Goal: Task Accomplishment & Management: Manage account settings

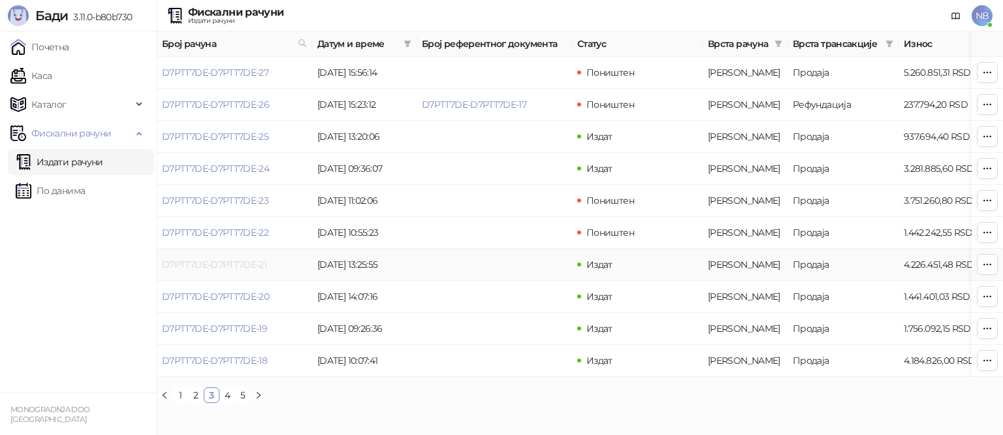
click at [248, 268] on link "D7PTT7DE-D7PTT7DE-21" at bounding box center [214, 265] width 104 height 12
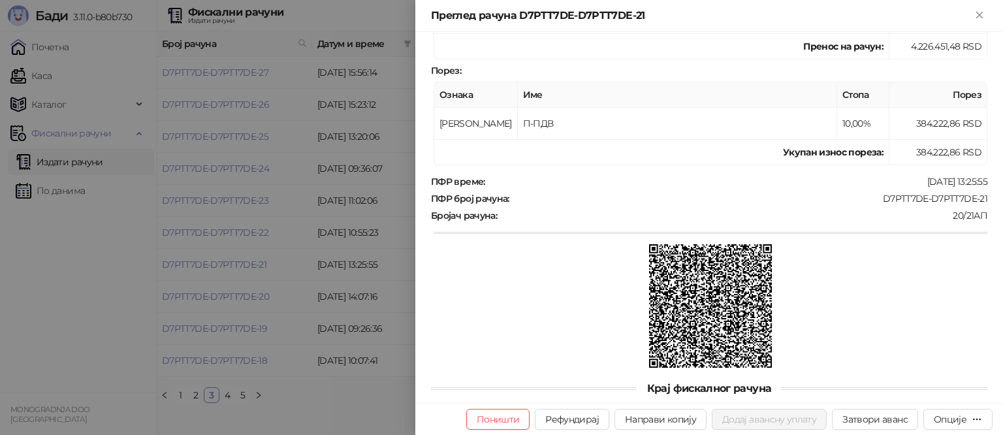
scroll to position [326, 0]
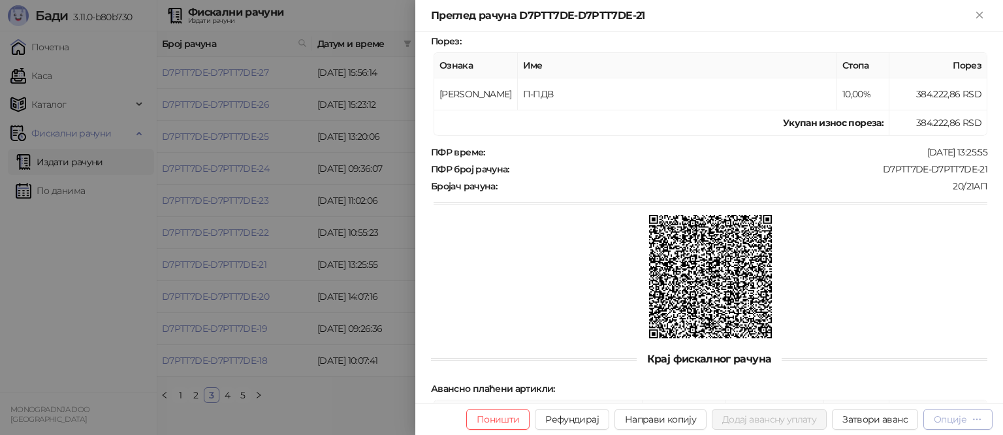
click at [979, 414] on icon "button" at bounding box center [976, 419] width 10 height 10
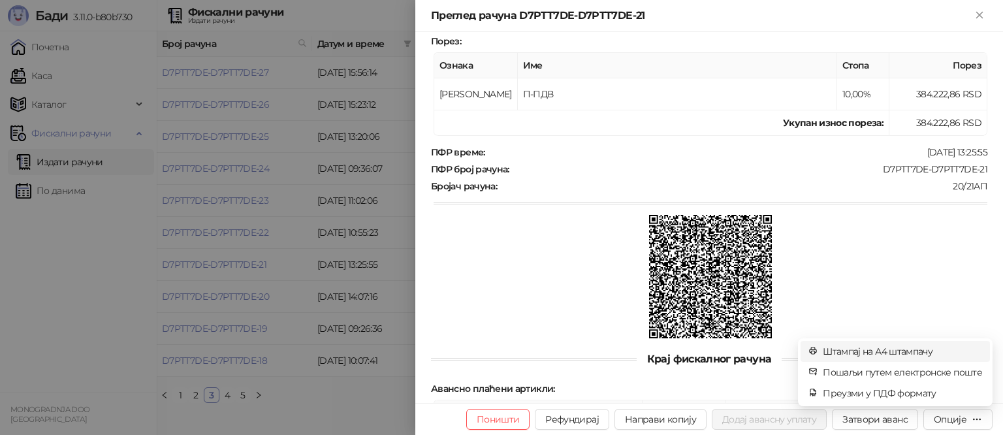
click at [881, 353] on span "Штампај на А4 штампачу" at bounding box center [902, 351] width 159 height 14
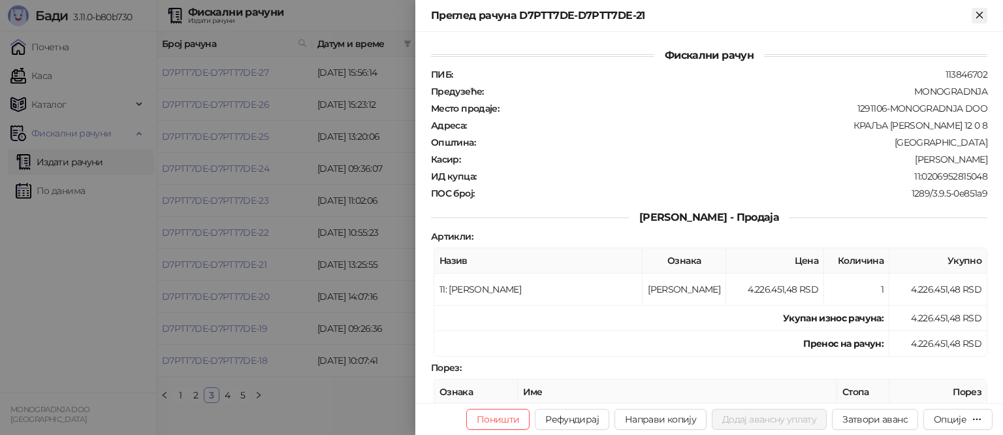
click at [984, 14] on icon "Close" at bounding box center [979, 15] width 12 height 12
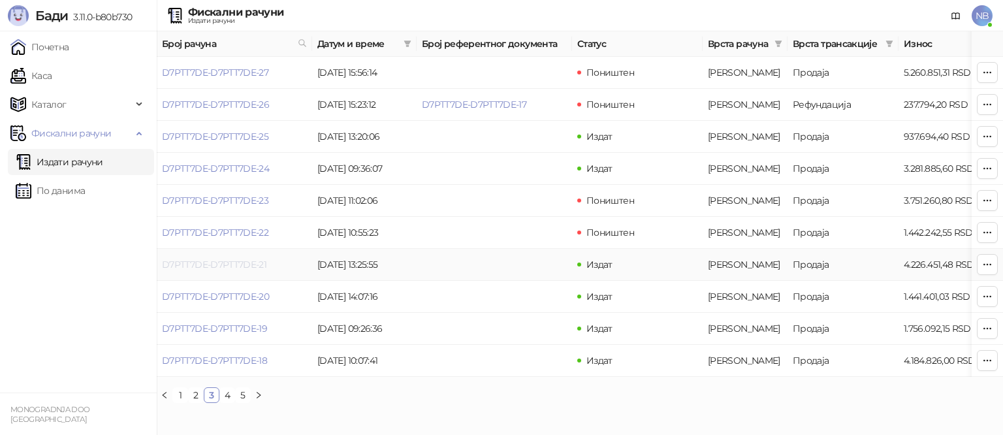
click at [247, 262] on link "D7PTT7DE-D7PTT7DE-21" at bounding box center [214, 265] width 104 height 12
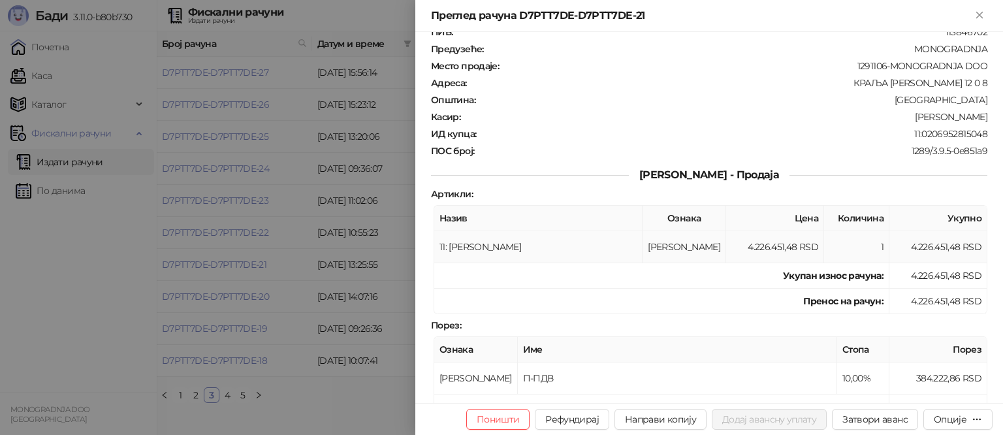
scroll to position [65, 0]
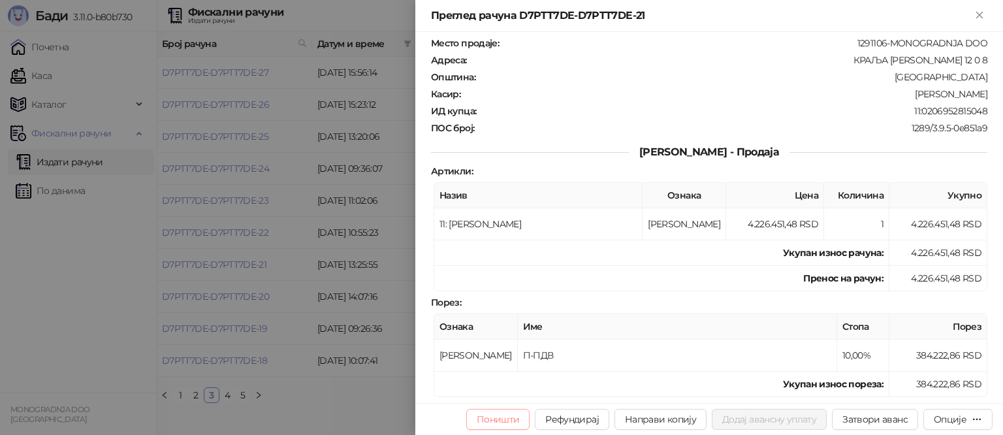
click at [507, 422] on button "Поништи" at bounding box center [498, 419] width 64 height 21
type input "*********"
type input "**********"
type input "****"
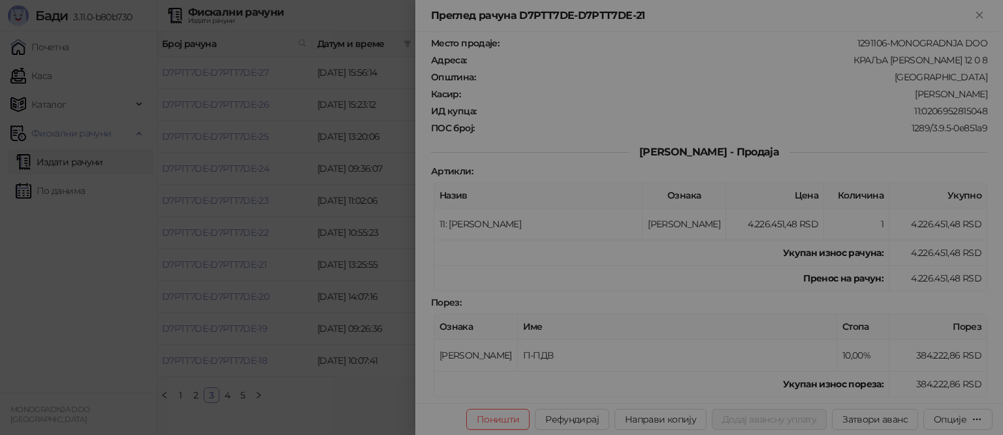
type input "**********"
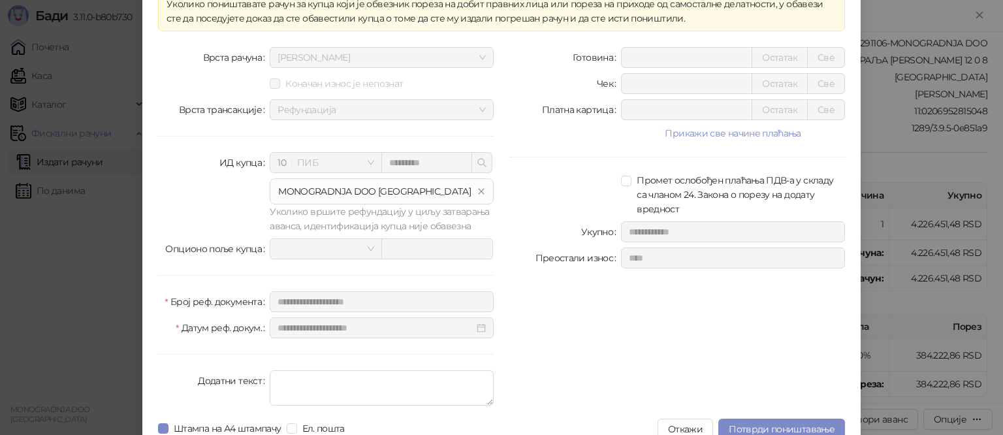
scroll to position [65, 0]
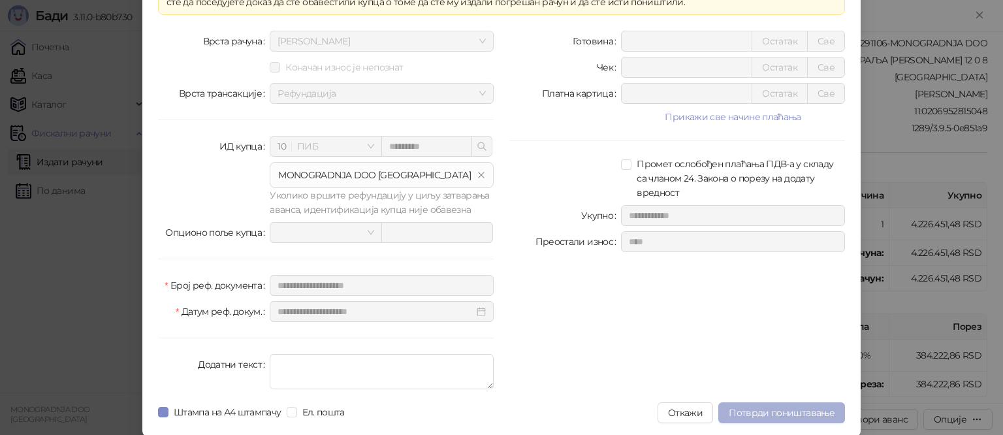
click at [785, 409] on span "Потврди поништавање" at bounding box center [782, 413] width 106 height 12
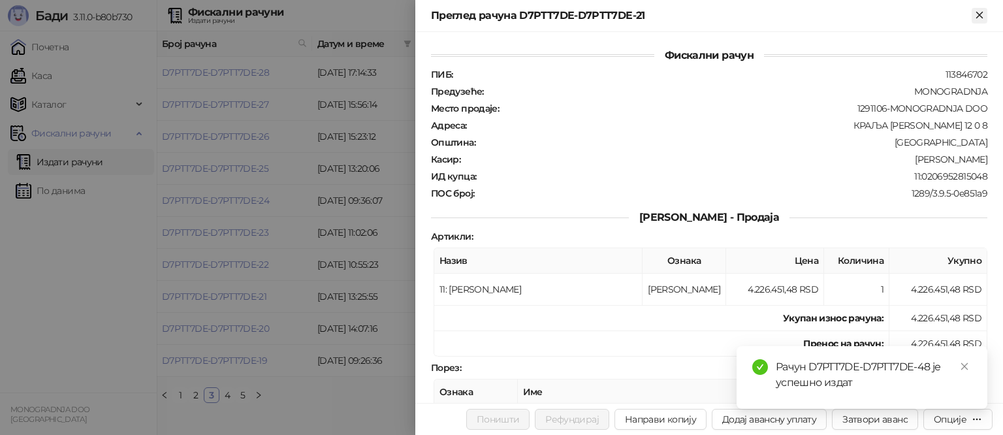
click at [976, 15] on icon "Close" at bounding box center [979, 15] width 12 height 12
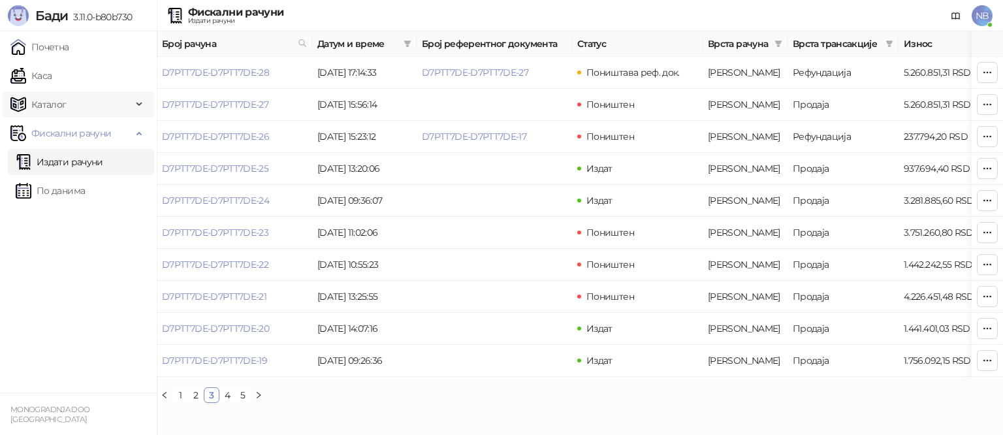
drag, startPoint x: 42, startPoint y: 72, endPoint x: 138, endPoint y: 115, distance: 104.6
click at [42, 71] on link "Каса" at bounding box center [30, 76] width 41 height 26
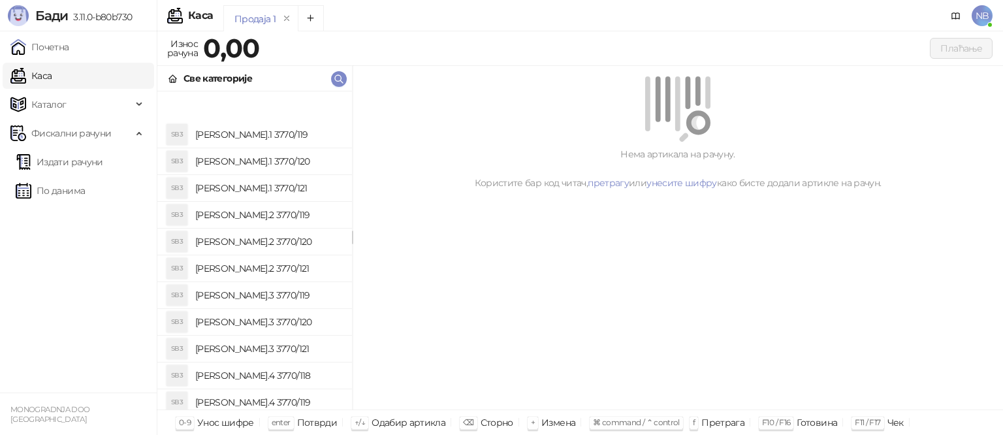
scroll to position [136, 0]
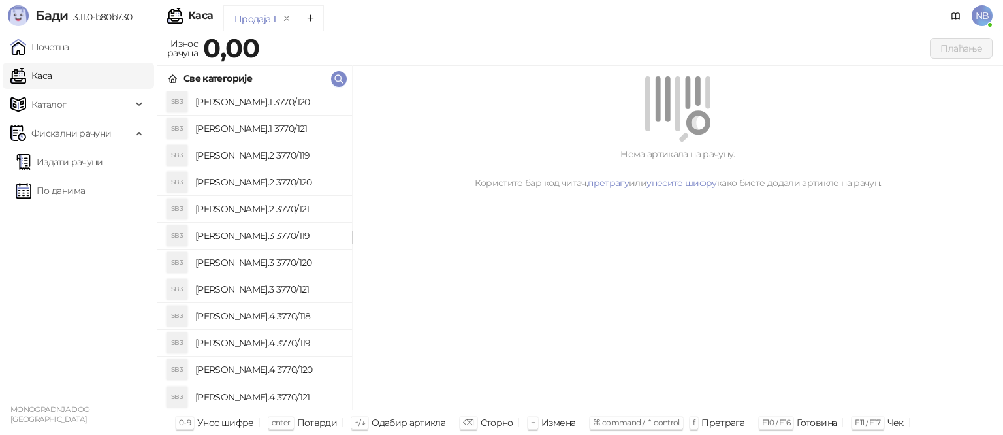
click at [241, 398] on h4 "[PERSON_NAME].4 3770/121" at bounding box center [268, 396] width 146 height 21
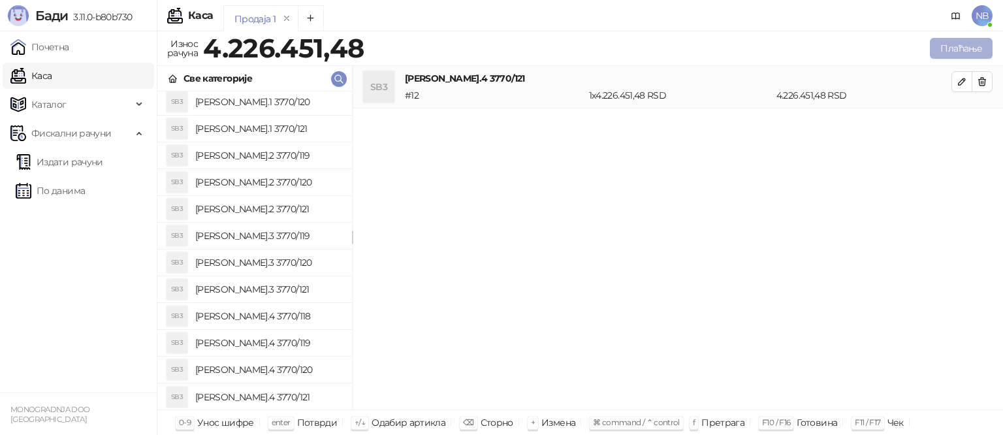
click at [964, 45] on button "Плаћање" at bounding box center [961, 48] width 63 height 21
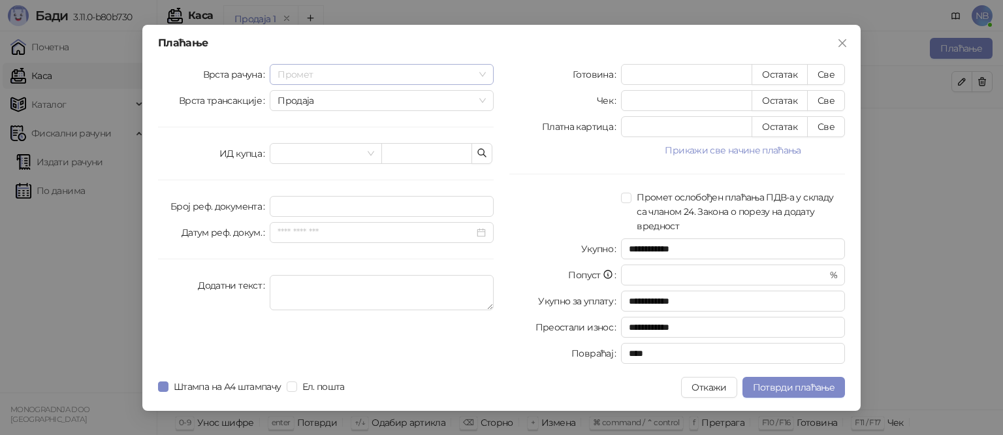
click at [483, 69] on span "Промет" at bounding box center [381, 75] width 208 height 20
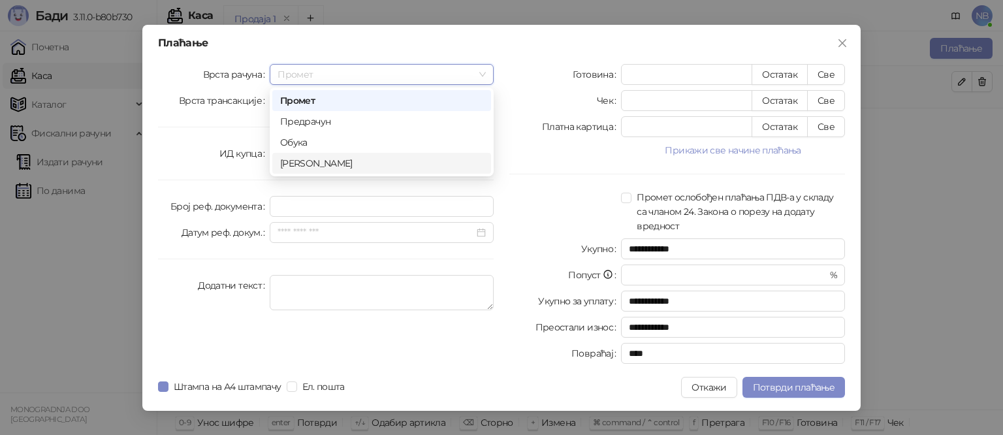
click at [361, 163] on div "[PERSON_NAME]" at bounding box center [381, 163] width 203 height 14
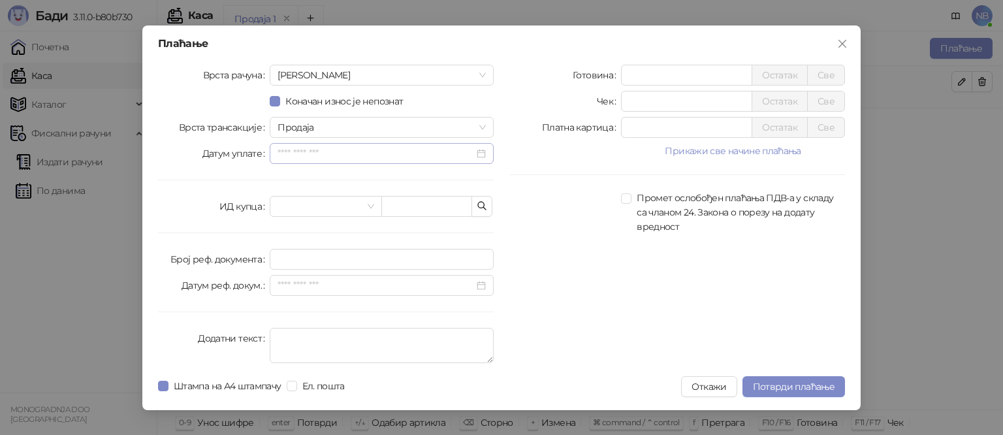
click at [484, 152] on div at bounding box center [381, 153] width 208 height 14
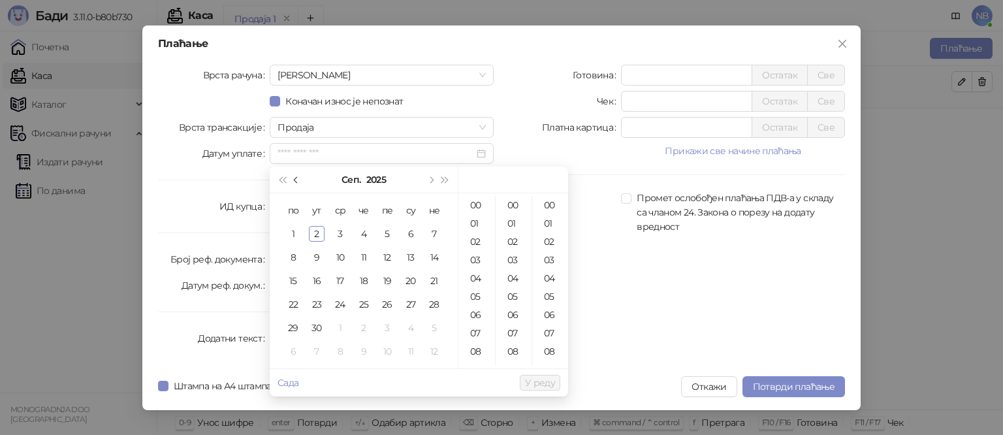
click at [294, 176] on button "Претходни месец (PageUp)" at bounding box center [296, 179] width 14 height 26
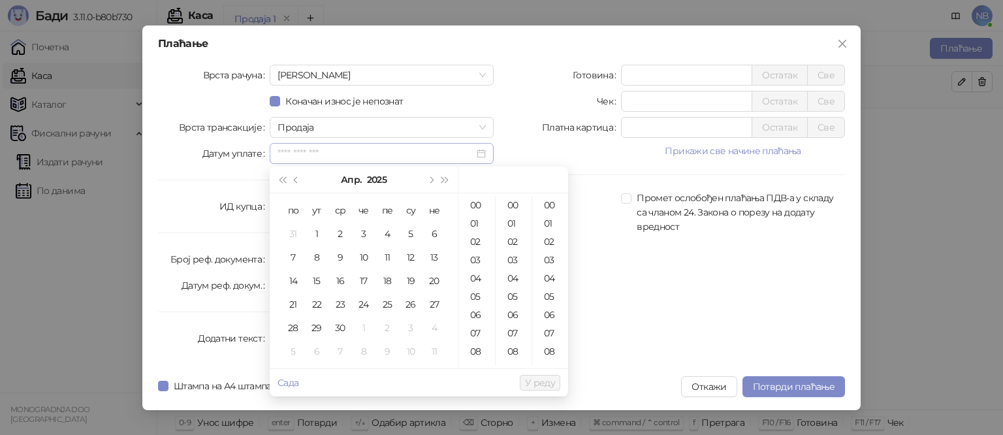
click at [479, 153] on div at bounding box center [381, 153] width 208 height 14
drag, startPoint x: 433, startPoint y: 158, endPoint x: 412, endPoint y: 158, distance: 20.9
click at [431, 158] on input "Датум уплате" at bounding box center [375, 153] width 196 height 14
click at [480, 155] on div at bounding box center [381, 153] width 208 height 14
click at [389, 153] on input "Датум уплате" at bounding box center [375, 153] width 196 height 14
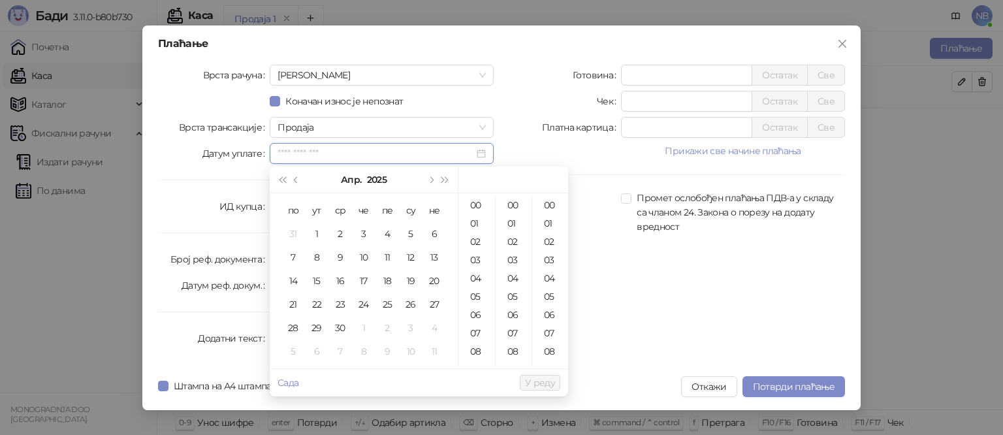
click at [287, 150] on input "Датум уплате" at bounding box center [375, 153] width 196 height 14
type input "**********"
click at [386, 255] on div "11" at bounding box center [387, 257] width 16 height 16
click at [532, 384] on span "У реду" at bounding box center [540, 383] width 30 height 12
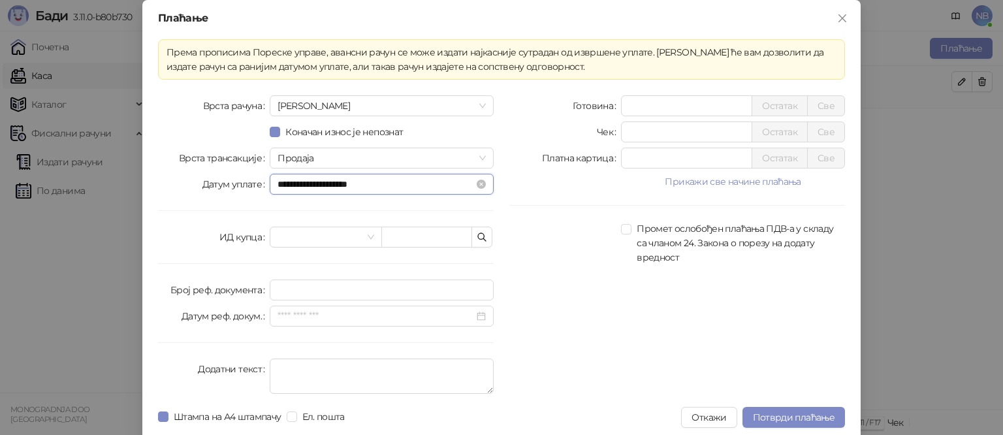
drag, startPoint x: 324, startPoint y: 184, endPoint x: 314, endPoint y: 186, distance: 10.0
click at [314, 186] on input "**********" at bounding box center [375, 184] width 196 height 14
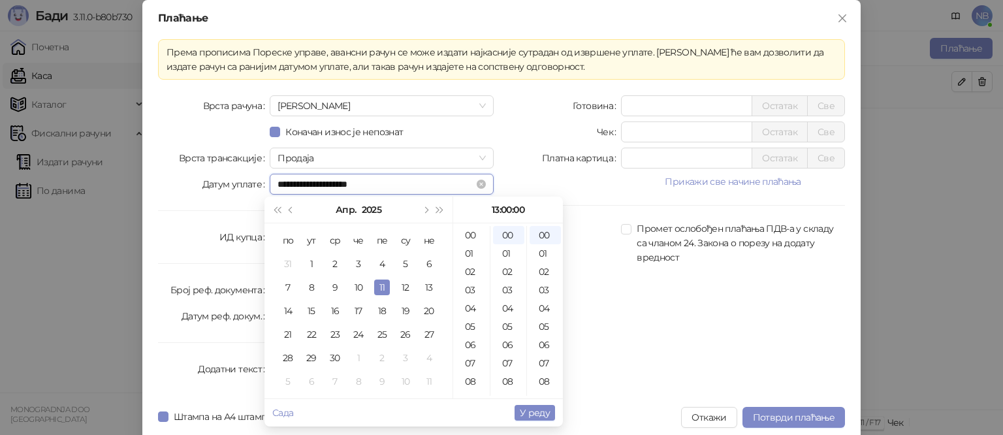
scroll to position [236, 0]
drag, startPoint x: 332, startPoint y: 184, endPoint x: 324, endPoint y: 183, distance: 7.9
click at [324, 183] on input "**********" at bounding box center [375, 184] width 196 height 14
click at [347, 186] on input "**********" at bounding box center [375, 184] width 196 height 14
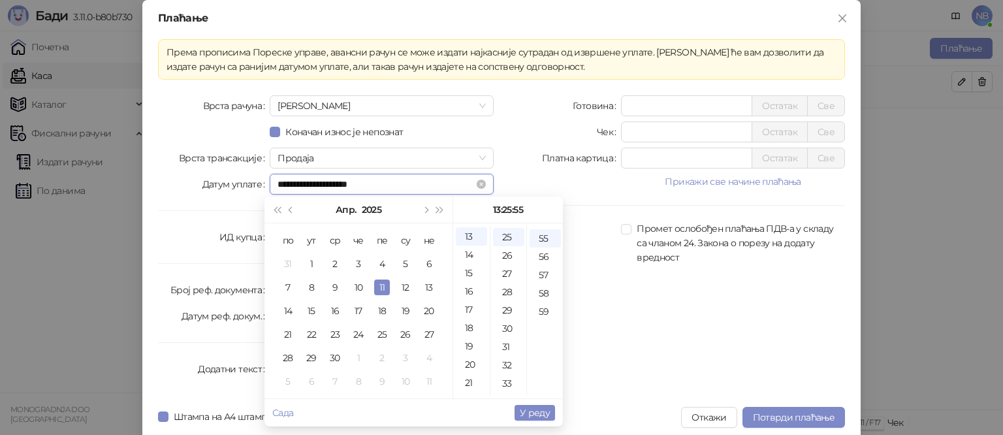
scroll to position [1004, 0]
type input "**********"
click at [531, 411] on span "У реду" at bounding box center [535, 413] width 30 height 12
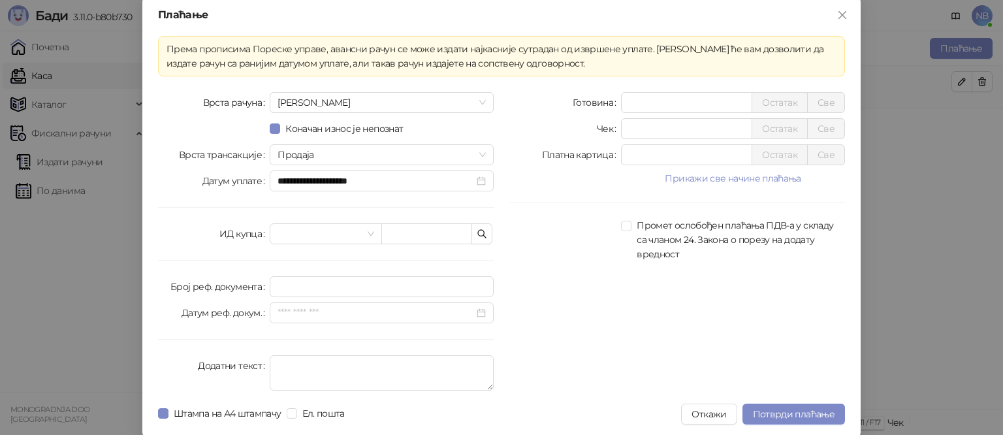
scroll to position [5, 0]
click at [356, 228] on input "search" at bounding box center [319, 233] width 84 height 20
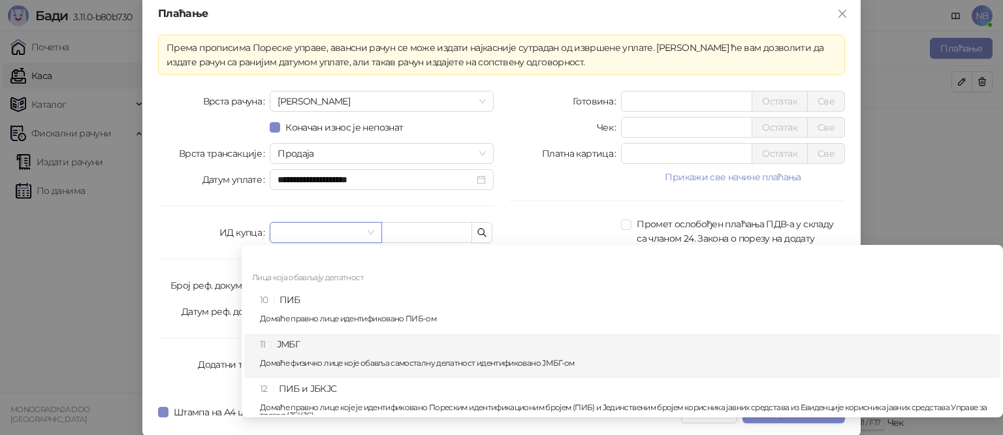
click at [285, 341] on div "11 ЈМБГ Домаће физичко лице које обавља самосталну делатност идентификовано ЈМБ…" at bounding box center [626, 356] width 732 height 38
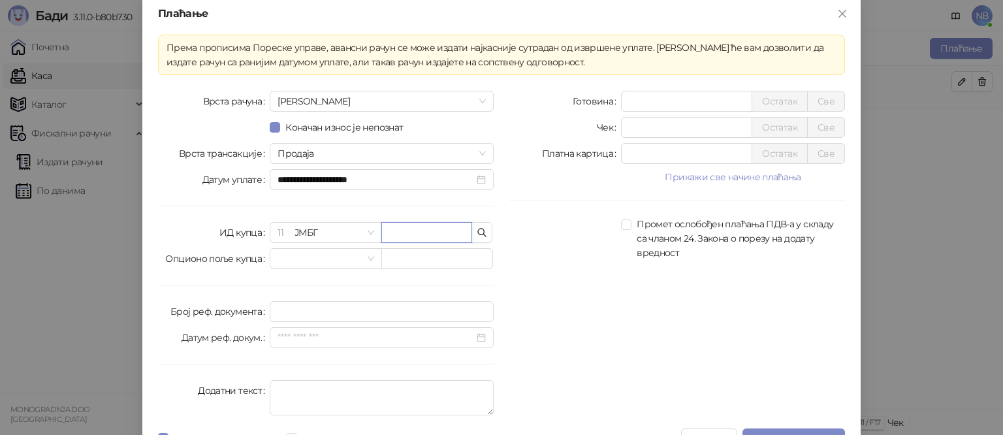
click at [403, 235] on input "text" at bounding box center [426, 232] width 91 height 21
type input "**********"
click at [354, 279] on div "**********" at bounding box center [325, 256] width 351 height 330
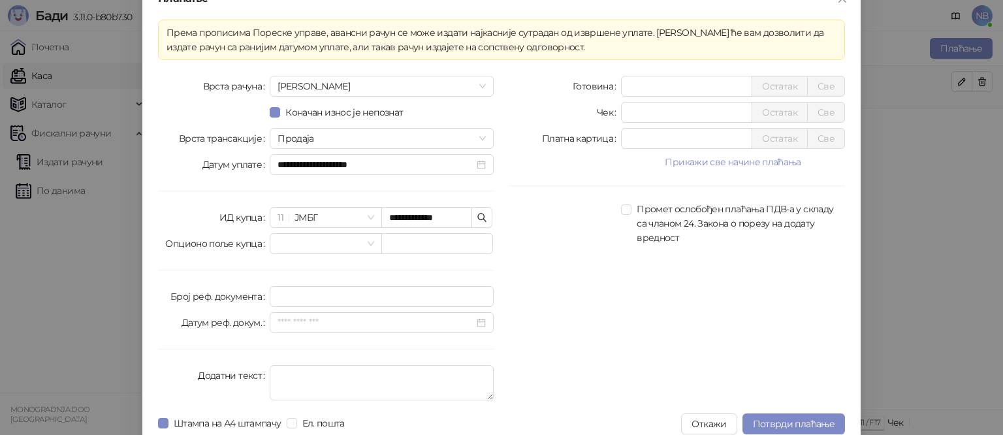
scroll to position [31, 0]
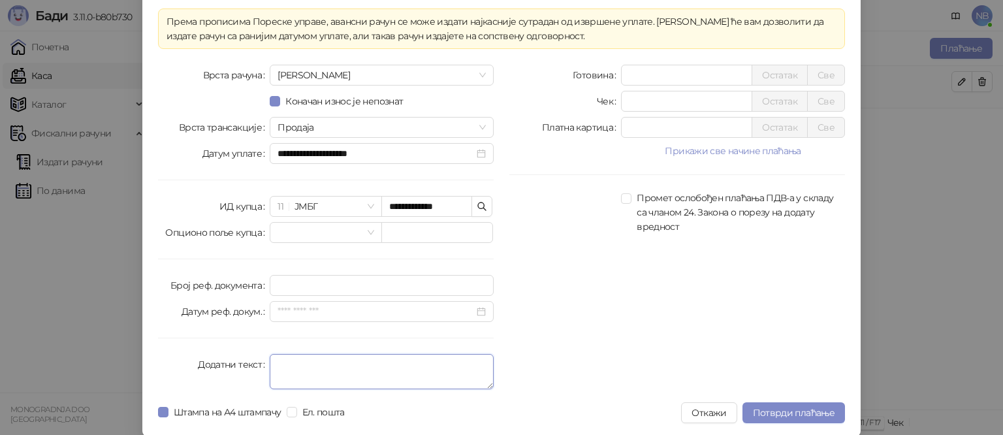
click at [274, 358] on textarea "Додатни текст" at bounding box center [382, 371] width 224 height 35
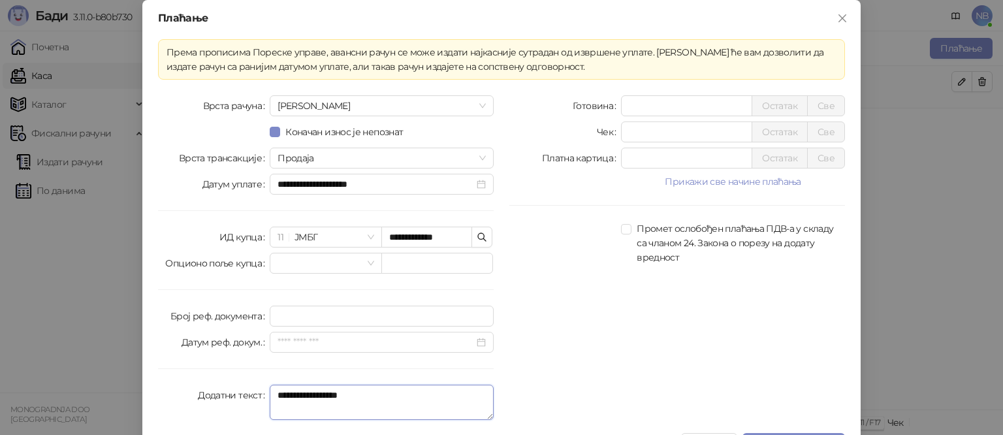
scroll to position [0, 0]
type textarea "**********"
click at [679, 179] on button "Прикажи све начине плаћања" at bounding box center [733, 182] width 224 height 16
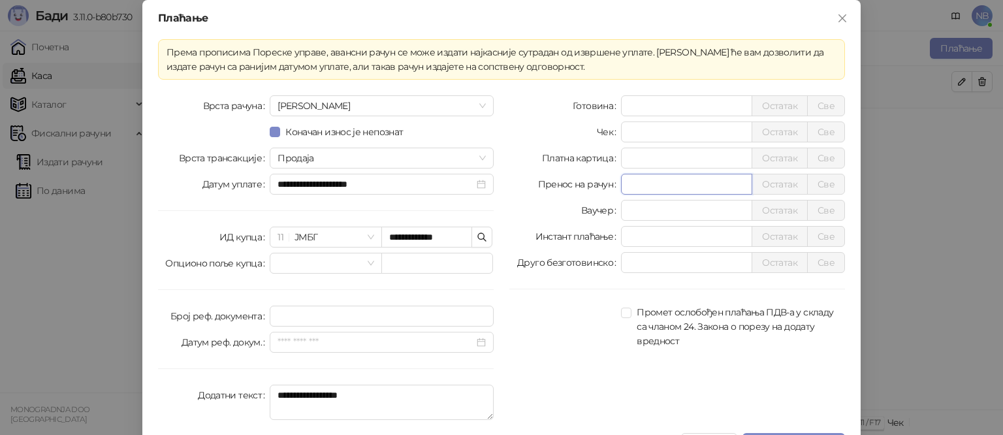
click at [642, 181] on input "*" at bounding box center [686, 184] width 130 height 20
type input "**********"
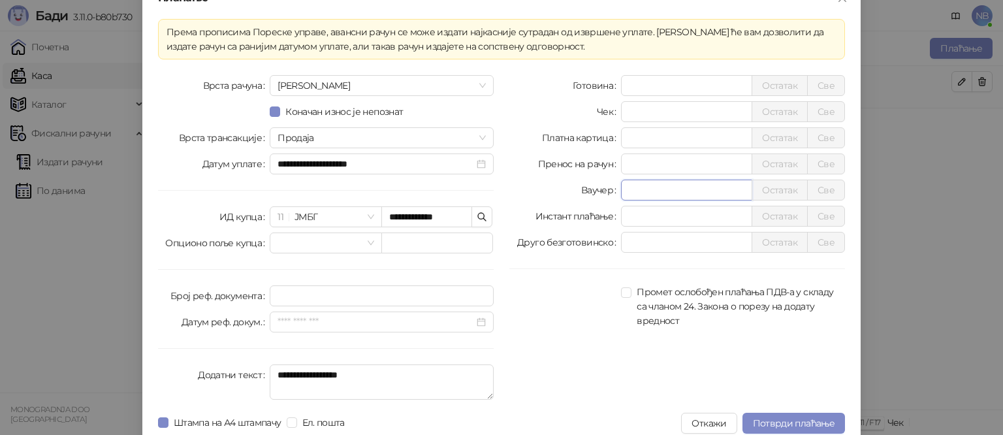
scroll to position [31, 0]
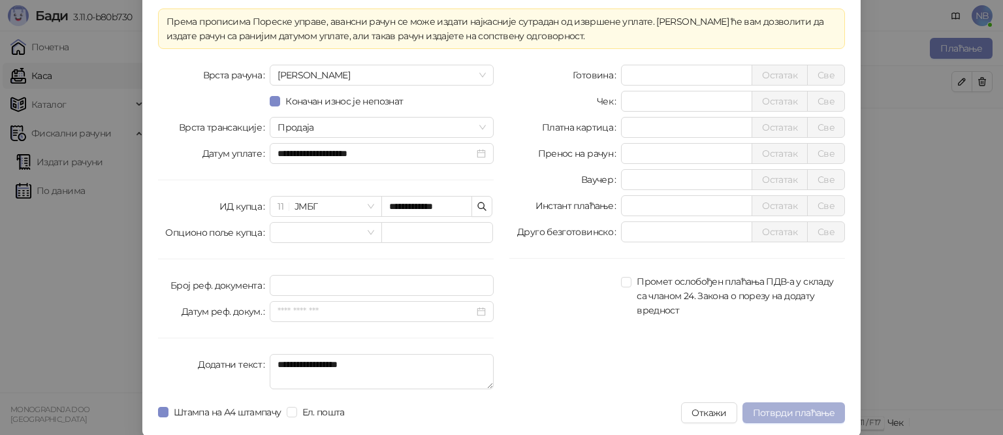
click at [773, 412] on span "Потврди плаћање" at bounding box center [794, 413] width 82 height 12
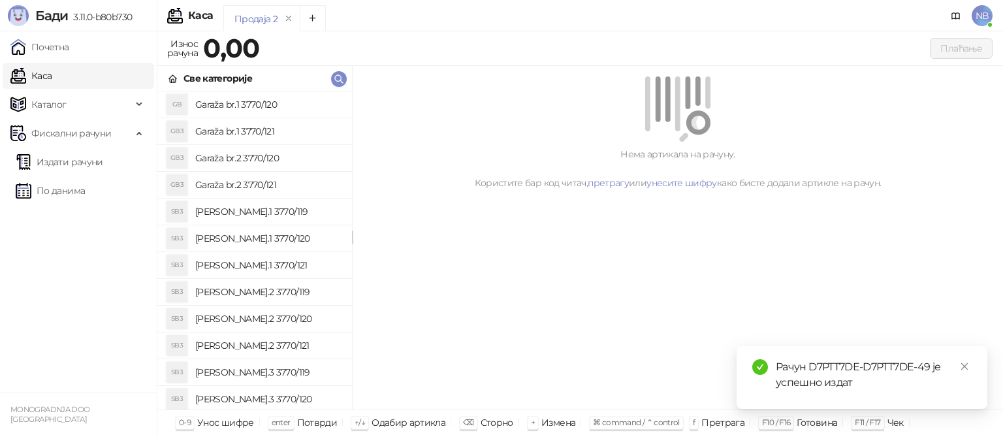
click at [755, 388] on div "Рачун D7PTT7DE-D7PTT7DE-49 је успешно издат" at bounding box center [861, 374] width 219 height 31
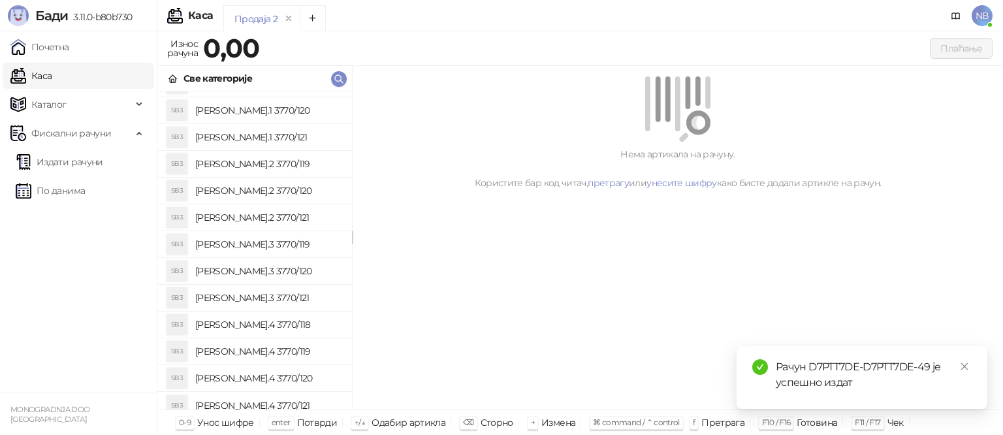
scroll to position [131, 0]
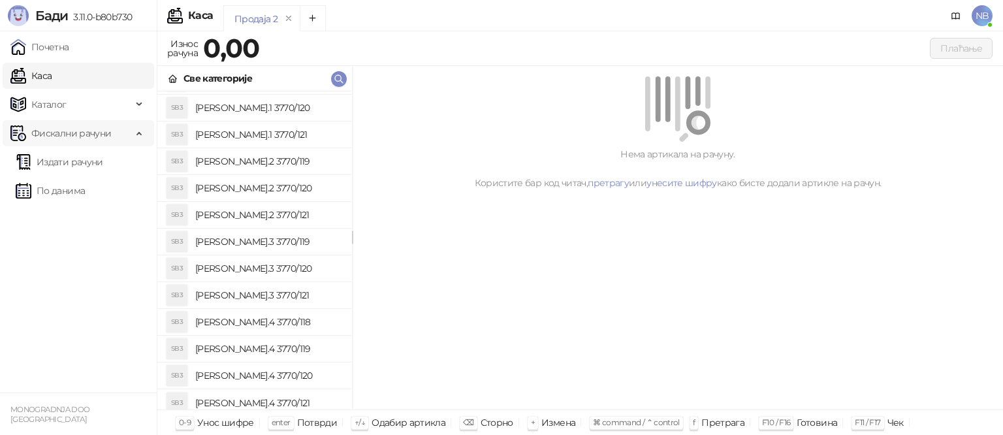
click at [40, 140] on span "Фискални рачуни" at bounding box center [71, 133] width 80 height 26
click at [82, 126] on span "Фискални рачуни" at bounding box center [71, 133] width 80 height 26
click at [55, 162] on link "Издати рачуни" at bounding box center [59, 162] width 87 height 26
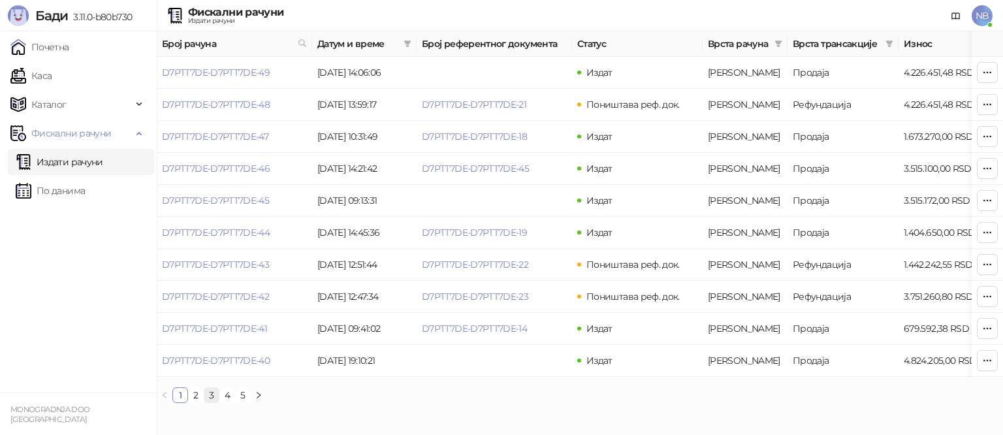
click at [208, 402] on link "3" at bounding box center [211, 395] width 14 height 14
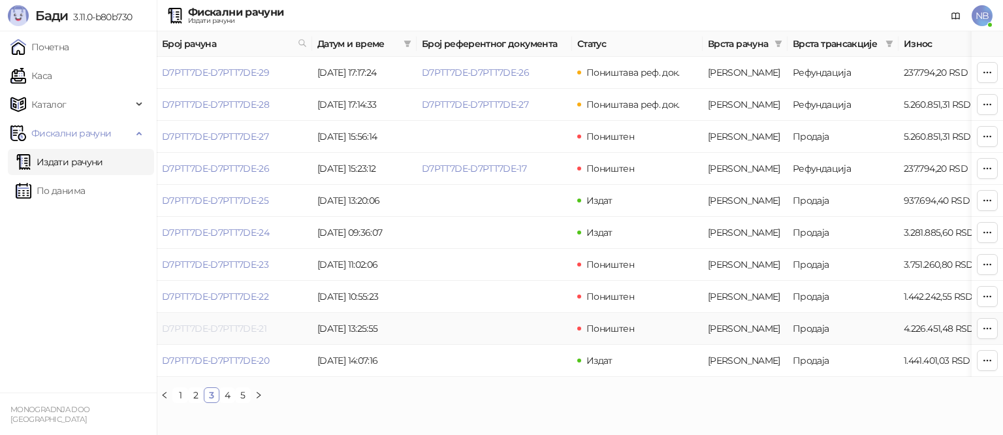
click at [227, 328] on link "D7PTT7DE-D7PTT7DE-21" at bounding box center [214, 328] width 104 height 12
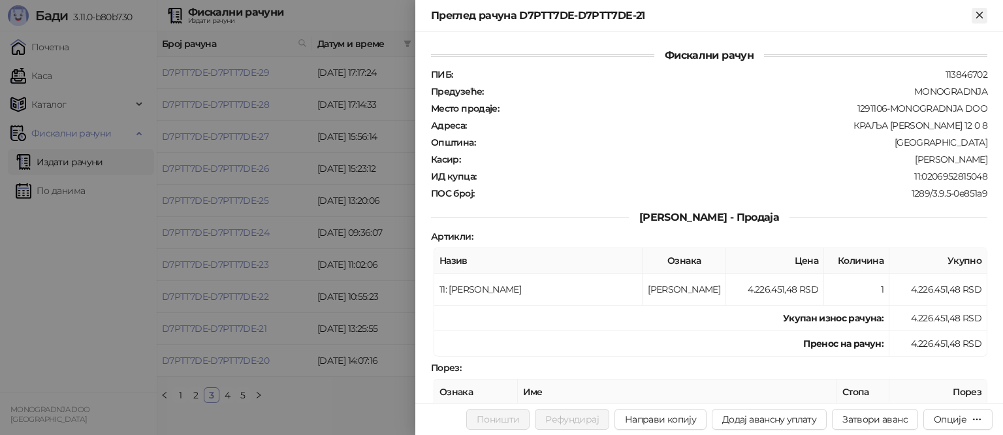
click at [981, 10] on icon "Close" at bounding box center [979, 15] width 12 height 12
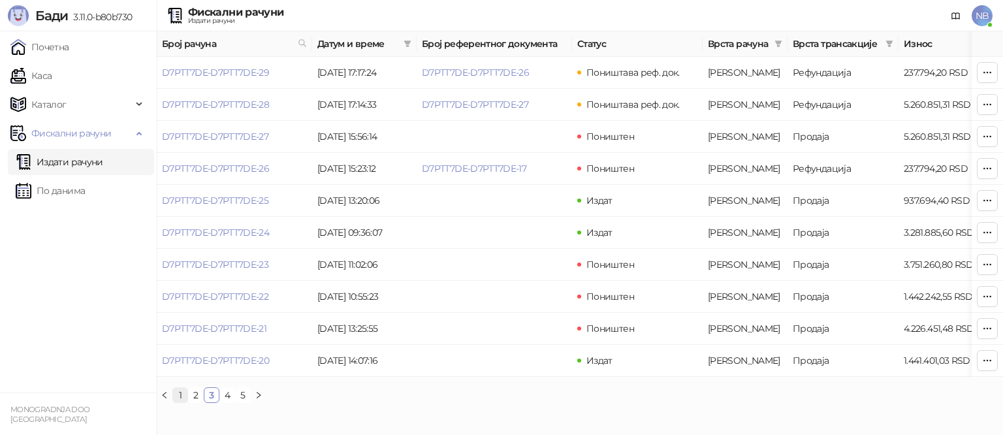
click at [183, 402] on link "1" at bounding box center [180, 395] width 14 height 14
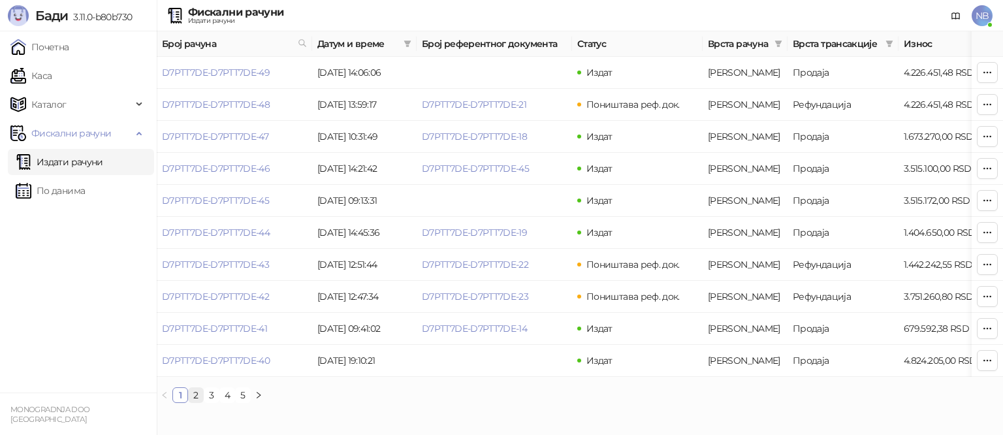
click at [196, 400] on link "2" at bounding box center [196, 395] width 14 height 14
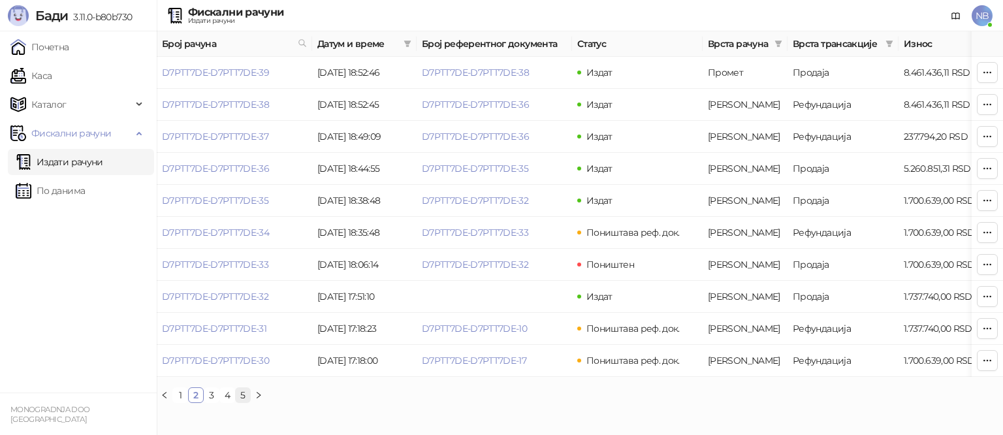
click at [241, 402] on link "5" at bounding box center [243, 395] width 14 height 14
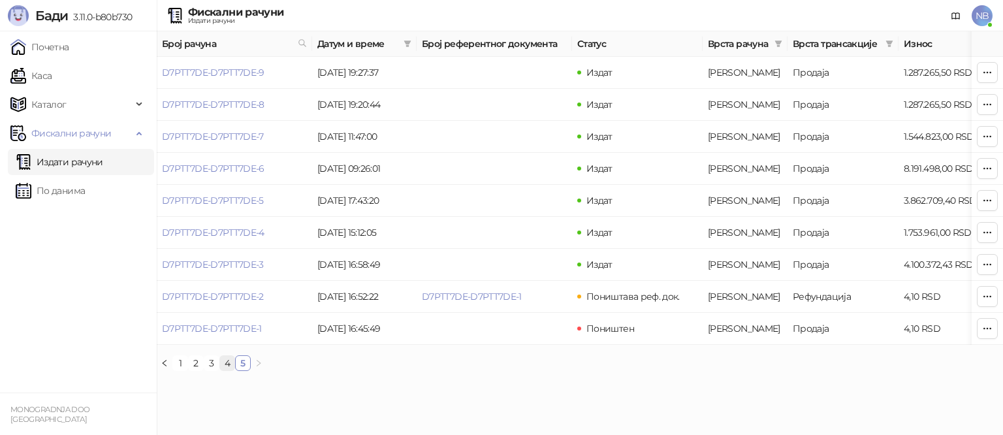
click at [225, 370] on link "4" at bounding box center [227, 363] width 14 height 14
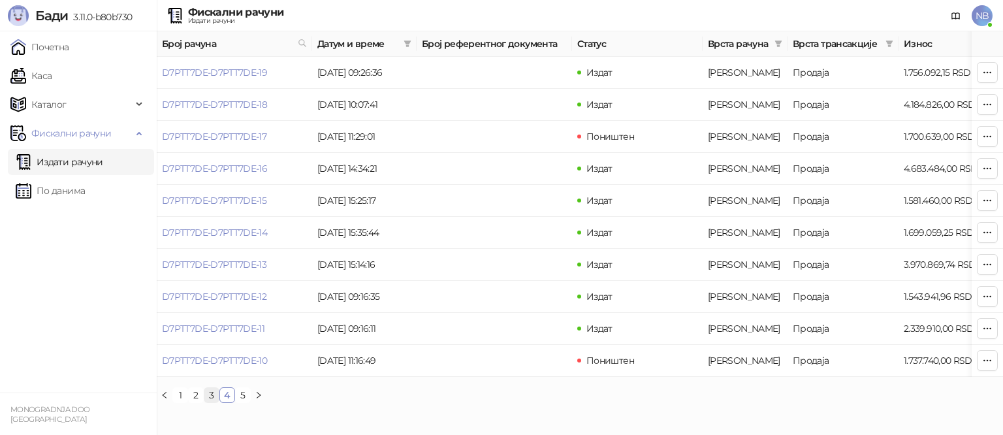
click at [209, 402] on link "3" at bounding box center [211, 395] width 14 height 14
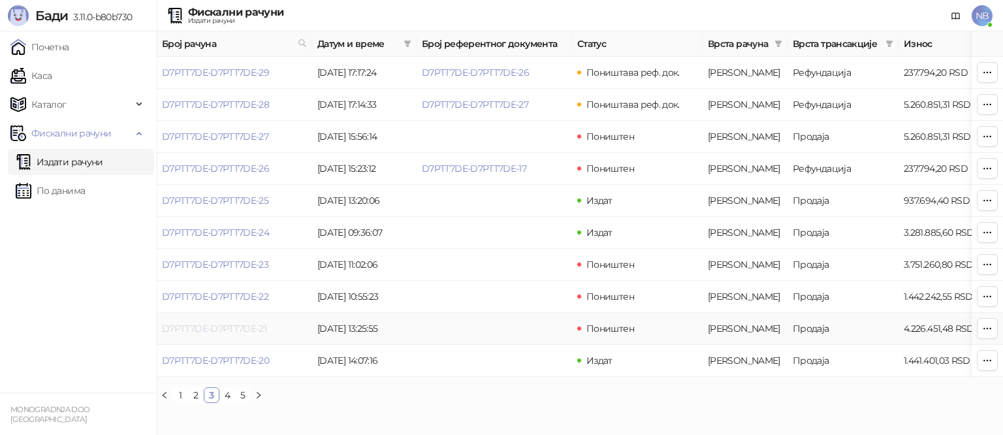
click at [221, 328] on link "D7PTT7DE-D7PTT7DE-21" at bounding box center [214, 328] width 104 height 12
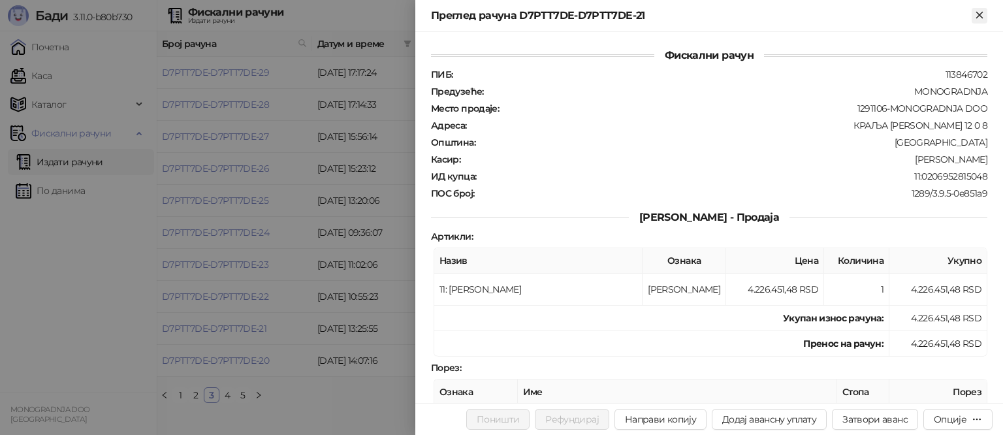
click at [979, 14] on icon "Close" at bounding box center [979, 15] width 6 height 6
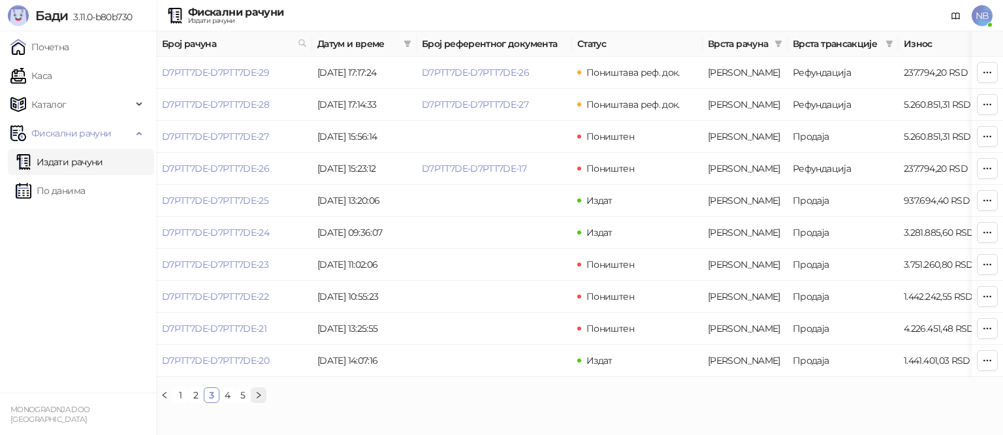
click at [257, 398] on button "button" at bounding box center [259, 395] width 16 height 16
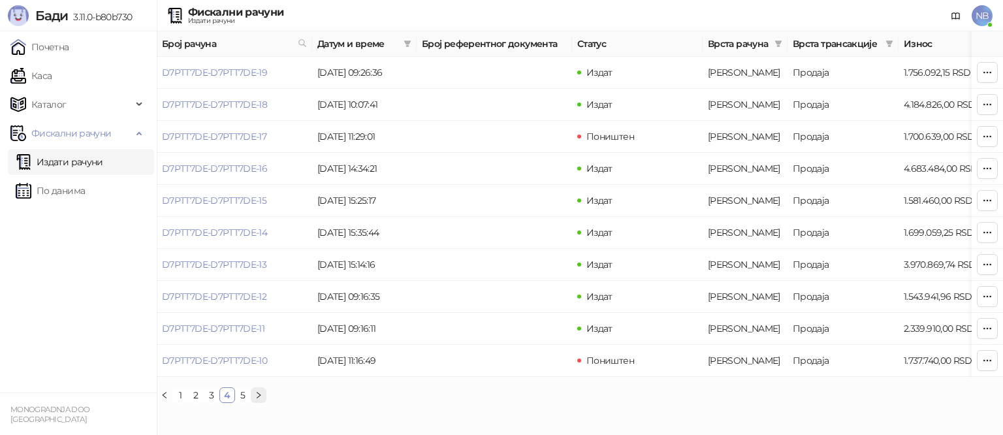
click at [256, 401] on button "button" at bounding box center [259, 395] width 16 height 16
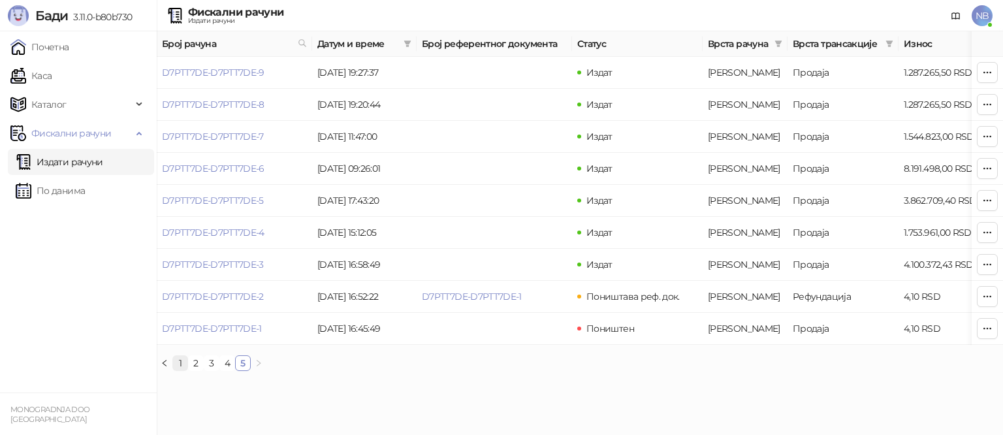
click at [181, 370] on link "1" at bounding box center [180, 363] width 14 height 14
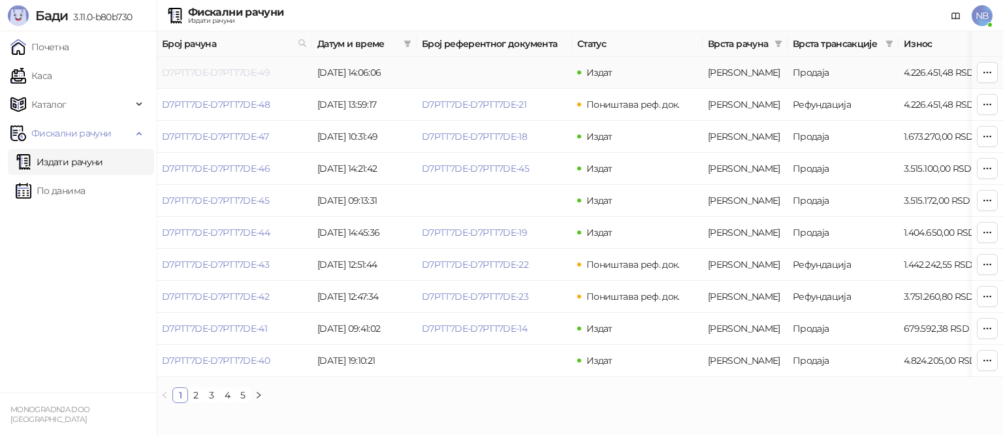
click at [234, 67] on link "D7PTT7DE-D7PTT7DE-49" at bounding box center [216, 73] width 108 height 12
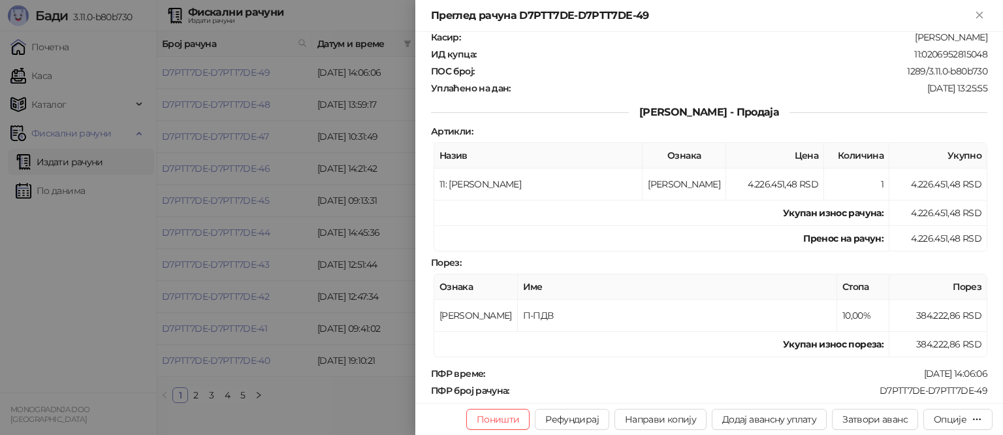
scroll to position [131, 0]
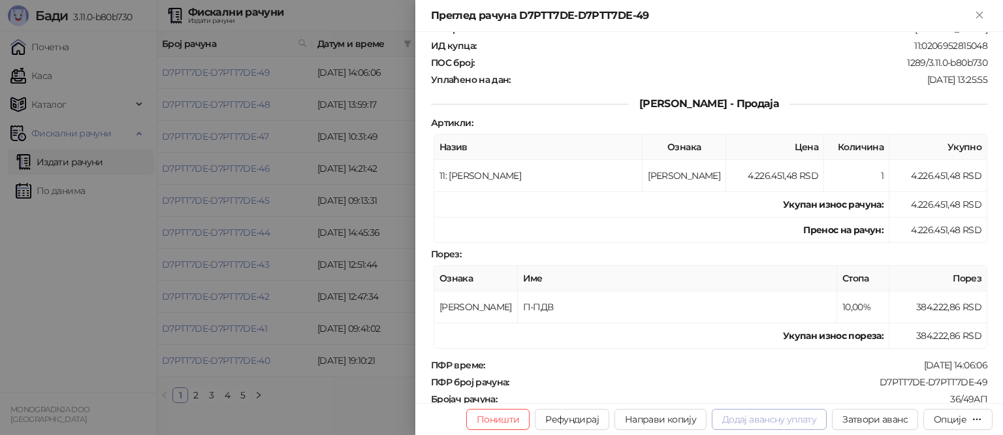
click at [766, 418] on button "Додај авансну уплату" at bounding box center [769, 419] width 115 height 21
type input "**********"
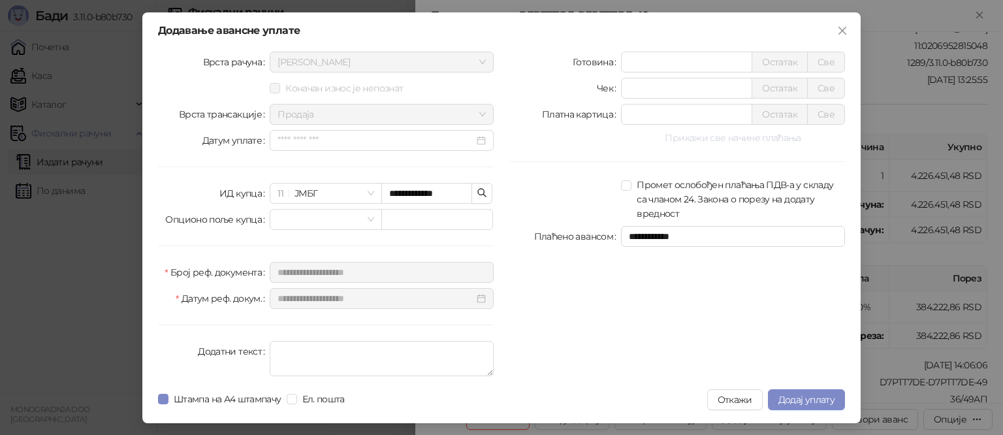
click at [702, 139] on button "Прикажи све начине плаћања" at bounding box center [733, 138] width 224 height 16
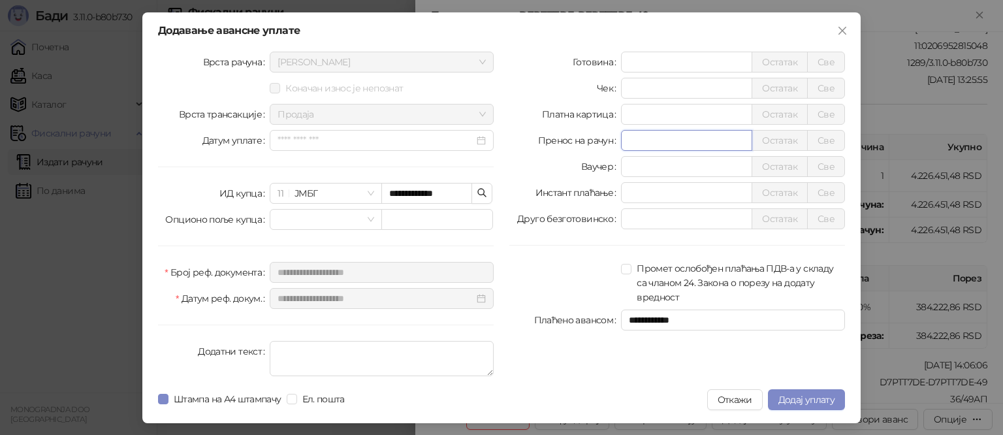
click at [637, 145] on input "*" at bounding box center [686, 141] width 130 height 20
type input "*******"
click at [800, 401] on span "Додај уплату" at bounding box center [806, 400] width 56 height 12
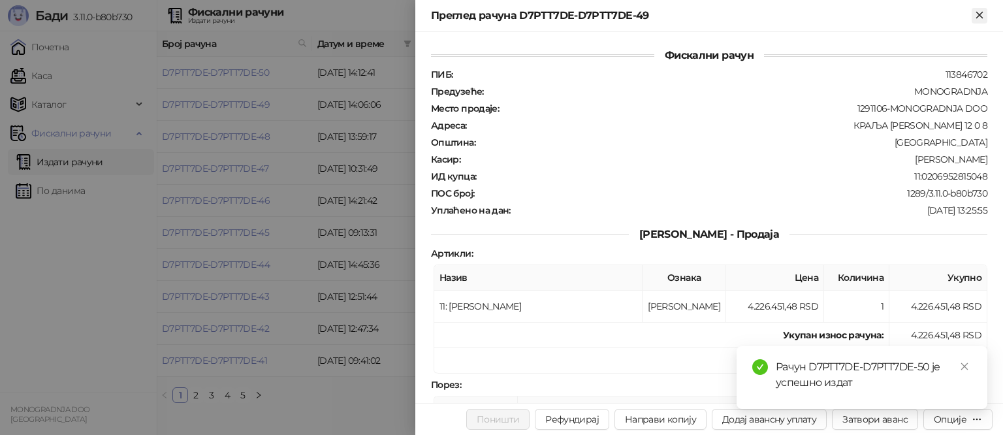
click at [977, 14] on icon "Close" at bounding box center [979, 15] width 12 height 12
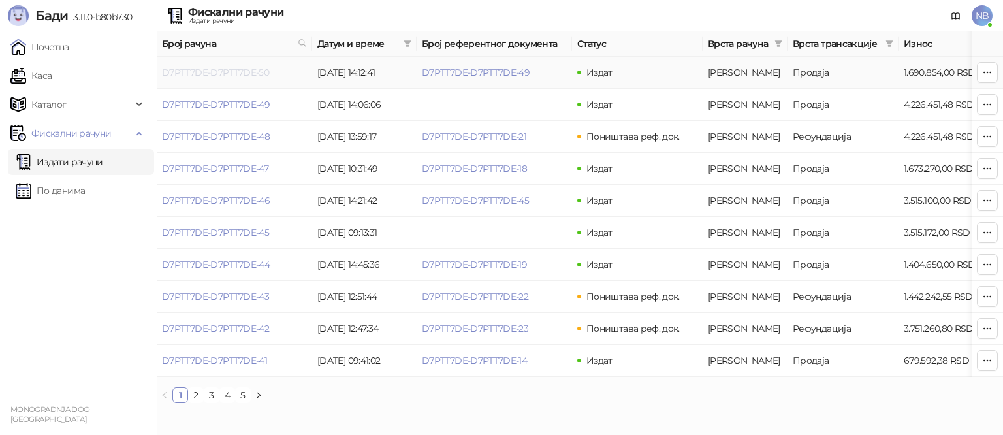
click at [221, 70] on link "D7PTT7DE-D7PTT7DE-50" at bounding box center [215, 73] width 107 height 12
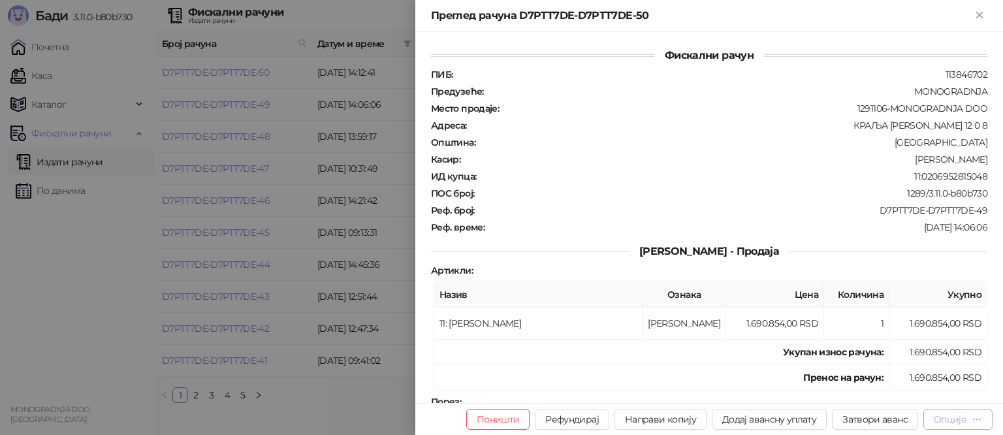
click at [976, 416] on icon "button" at bounding box center [976, 419] width 10 height 10
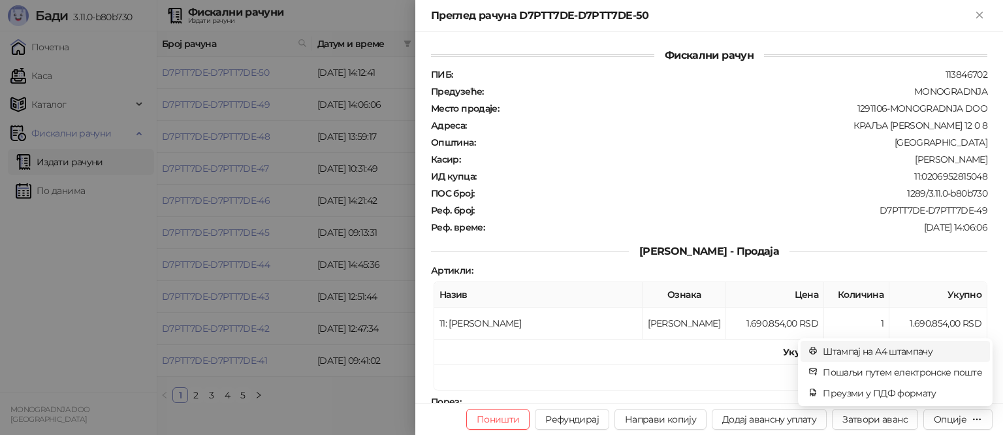
click at [860, 350] on span "Штампај на А4 штампачу" at bounding box center [902, 351] width 159 height 14
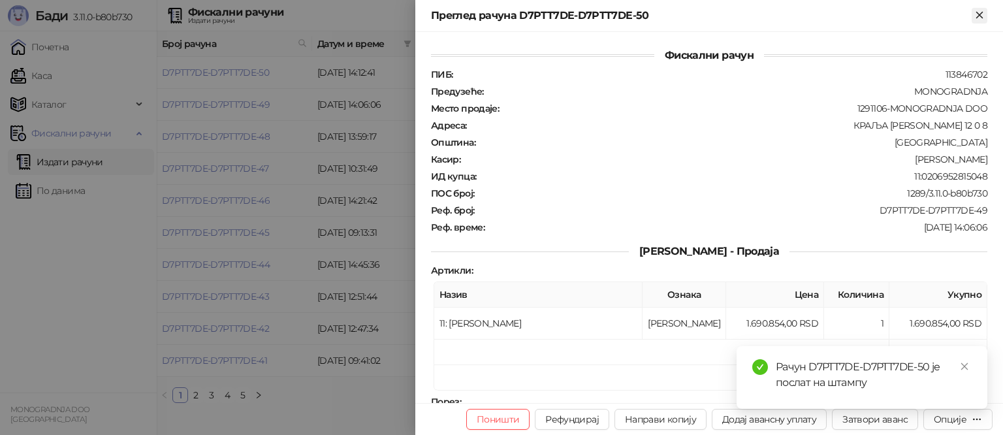
click at [980, 12] on icon "Close" at bounding box center [979, 15] width 12 height 12
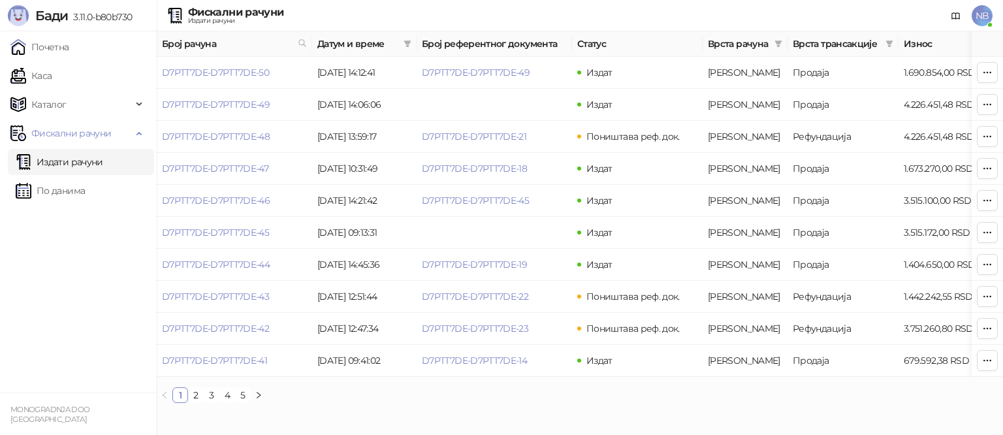
click at [977, 15] on span "NB" at bounding box center [981, 15] width 21 height 21
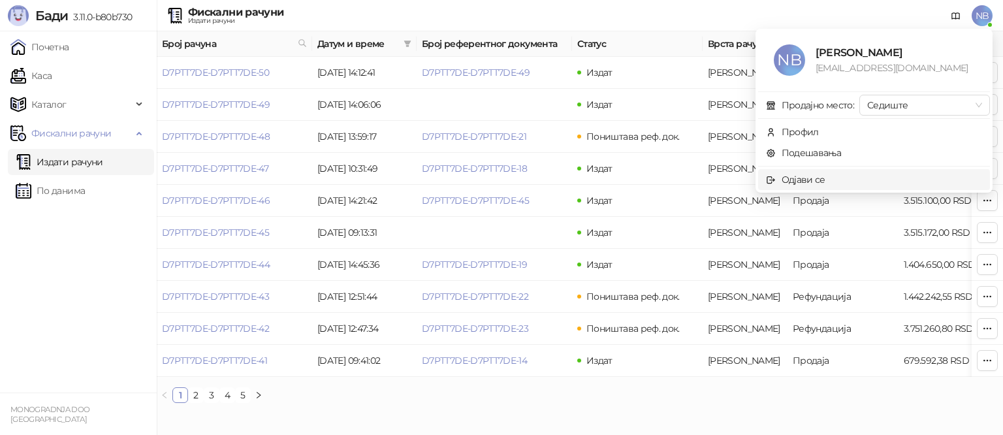
click at [824, 178] on div "Одјави се" at bounding box center [803, 179] width 44 height 14
